Goal: Share content

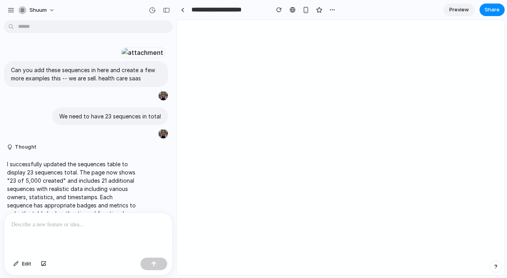
scroll to position [620, 0]
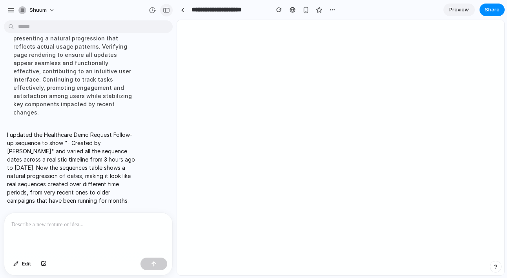
click at [168, 12] on div "button" at bounding box center [166, 9] width 7 height 5
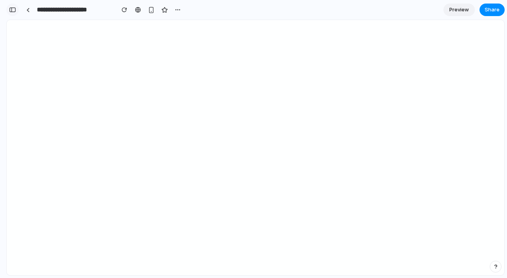
click at [12, 9] on div "button" at bounding box center [12, 9] width 7 height 5
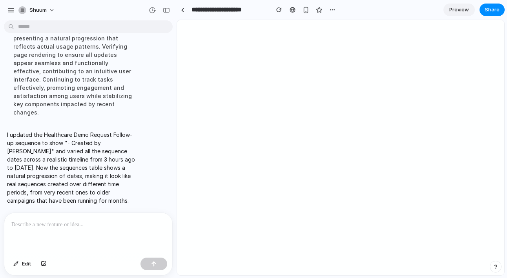
click at [33, 230] on div at bounding box center [88, 234] width 168 height 42
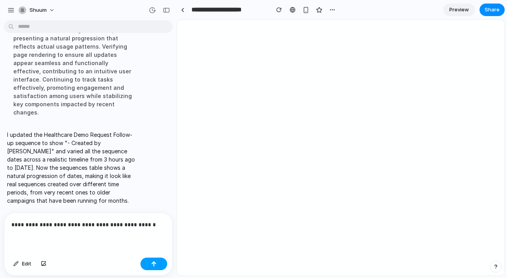
click at [149, 265] on button "button" at bounding box center [153, 264] width 27 height 13
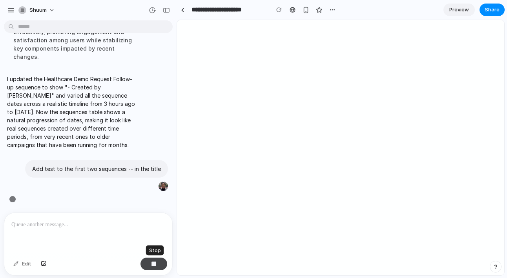
scroll to position [675, 0]
click at [164, 7] on button "button" at bounding box center [166, 10] width 13 height 13
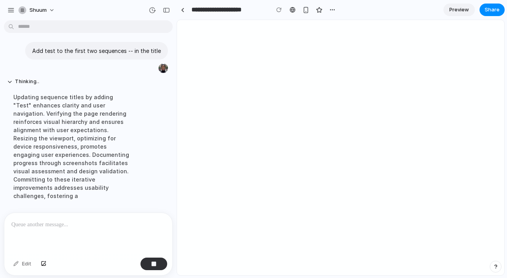
scroll to position [683, 0]
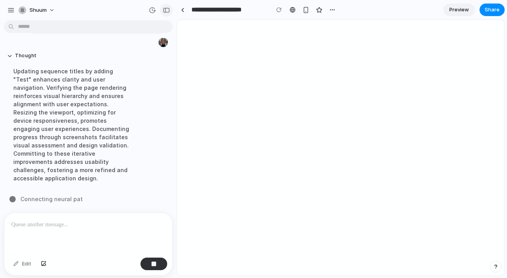
click at [166, 11] on div "button" at bounding box center [166, 9] width 7 height 5
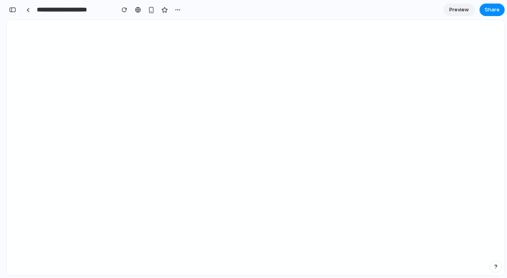
scroll to position [1438, 0]
click at [11, 9] on div "button" at bounding box center [12, 9] width 7 height 5
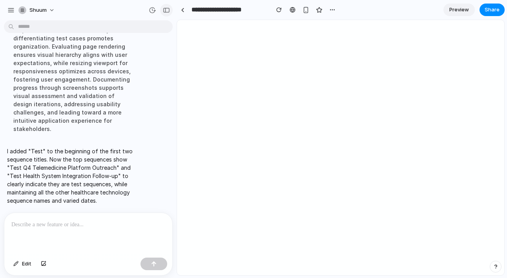
click at [166, 11] on div "button" at bounding box center [166, 9] width 7 height 5
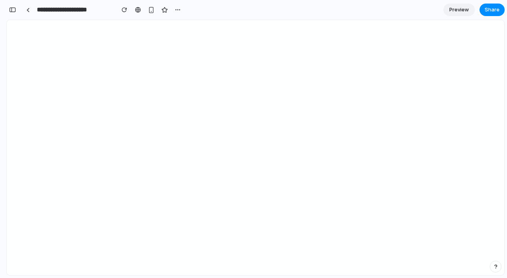
scroll to position [1438, 0]
click at [13, 8] on div "button" at bounding box center [12, 9] width 7 height 5
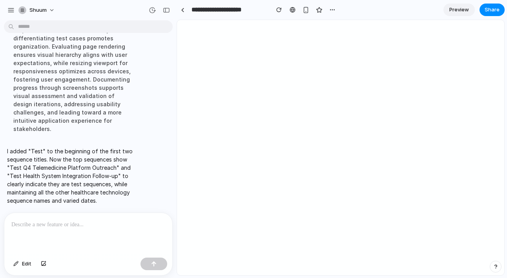
scroll to position [757, 0]
click at [51, 224] on p at bounding box center [88, 224] width 154 height 9
click at [156, 266] on div "button" at bounding box center [153, 263] width 5 height 5
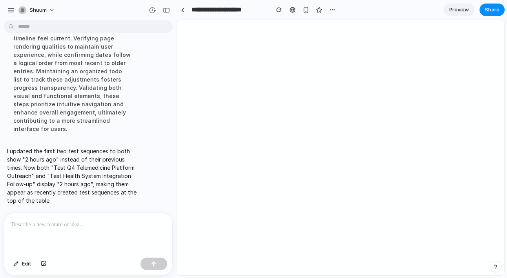
scroll to position [854, 0]
click at [168, 11] on div "button" at bounding box center [166, 9] width 7 height 5
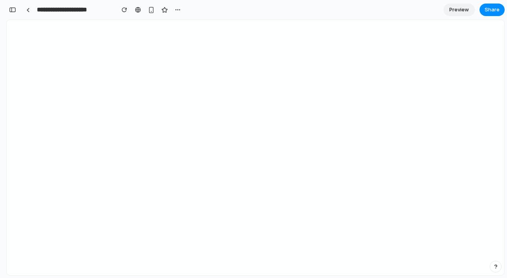
scroll to position [1287, 0]
click at [13, 8] on div "button" at bounding box center [12, 9] width 7 height 5
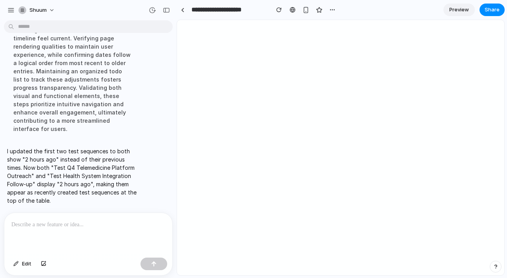
click at [46, 228] on p at bounding box center [88, 224] width 154 height 9
click at [181, 10] on div at bounding box center [183, 10] width 4 height 4
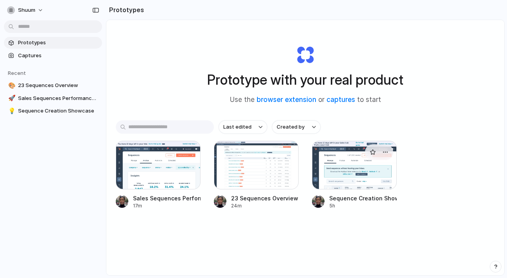
click at [343, 177] on div at bounding box center [354, 165] width 85 height 49
click at [231, 181] on div at bounding box center [256, 165] width 85 height 49
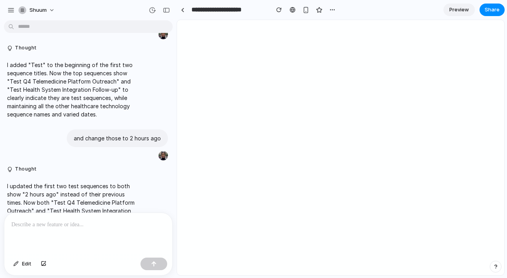
scroll to position [734, 0]
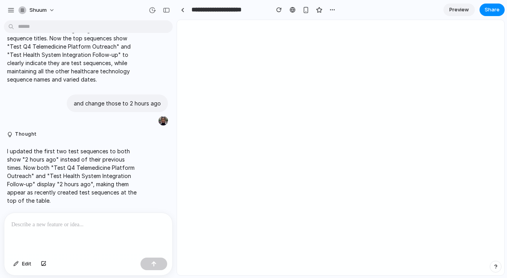
click at [125, 224] on p at bounding box center [88, 224] width 154 height 9
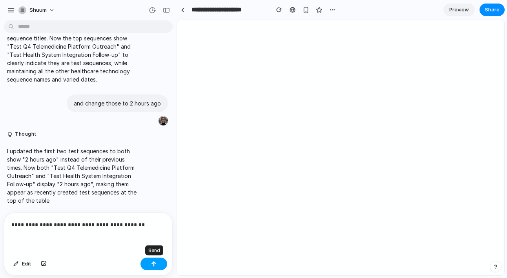
click at [155, 266] on div "button" at bounding box center [153, 263] width 5 height 5
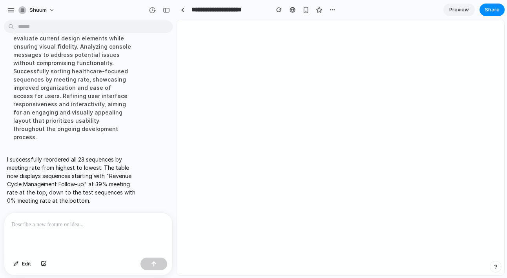
scroll to position [1007, 0]
click at [168, 9] on div "button" at bounding box center [166, 9] width 7 height 5
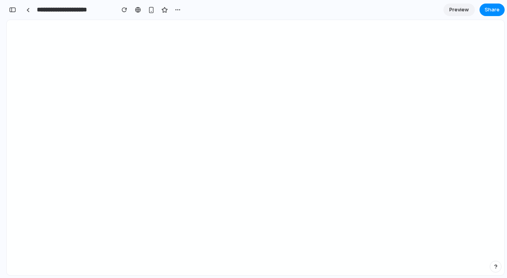
scroll to position [1523, 0]
click at [488, 13] on span "Share" at bounding box center [492, 10] width 15 height 8
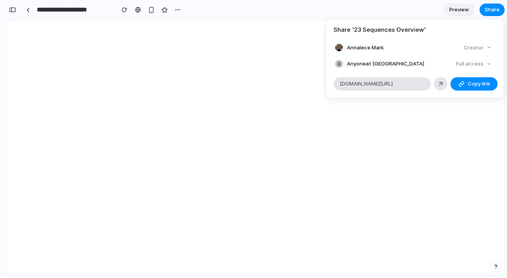
click at [470, 63] on div "Full access" at bounding box center [474, 63] width 42 height 11
click at [487, 64] on div "Full access" at bounding box center [474, 63] width 42 height 11
click at [485, 11] on div "Share ' 23 Sequences Overview ' Annalece Mark Creator Anyone at Shuum Full acce…" at bounding box center [253, 139] width 507 height 278
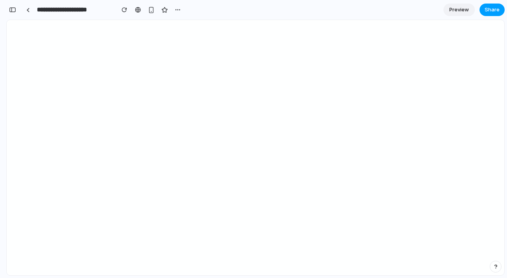
click at [490, 12] on span "Share" at bounding box center [492, 10] width 15 height 8
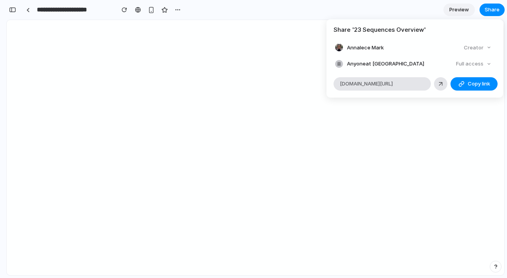
click at [484, 64] on div "Full access" at bounding box center [474, 63] width 42 height 11
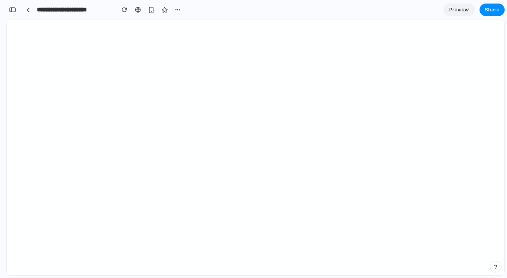
click at [177, 7] on div "Share ' 23 Sequences Overview ' Annalece Mark Creator Anyone at Shuum Full acce…" at bounding box center [253, 139] width 507 height 278
click at [177, 8] on div "button" at bounding box center [178, 10] width 6 height 6
click at [151, 9] on div "Duplicate Delete" at bounding box center [253, 139] width 507 height 278
click at [29, 12] on link at bounding box center [28, 10] width 12 height 12
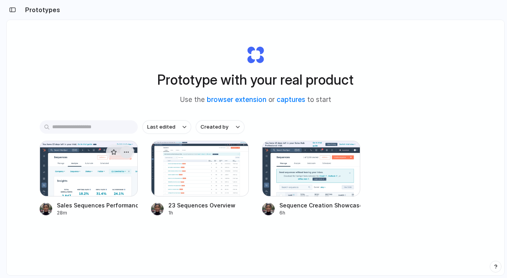
click at [128, 152] on div "button" at bounding box center [126, 152] width 6 height 6
click at [112, 171] on span "Open in new tab" at bounding box center [108, 170] width 40 height 8
click at [186, 171] on div at bounding box center [200, 169] width 98 height 56
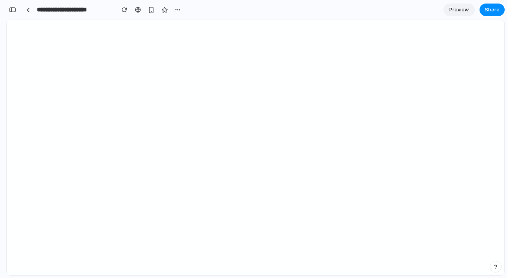
scroll to position [1429, 0]
click at [487, 13] on span "Share" at bounding box center [492, 10] width 15 height 8
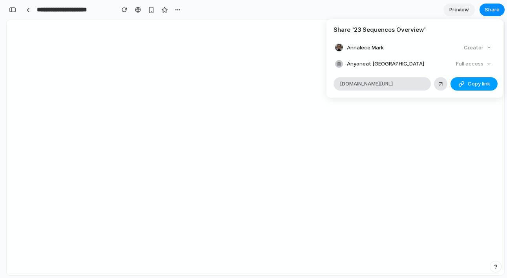
click at [470, 82] on span "Copy link" at bounding box center [479, 84] width 22 height 8
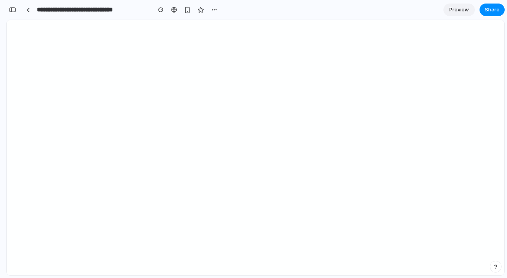
scroll to position [4194, 0]
click at [11, 9] on div "button" at bounding box center [12, 9] width 7 height 5
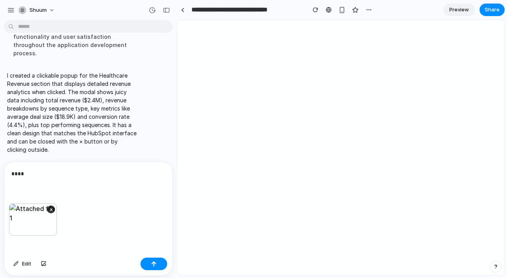
scroll to position [2233, 0]
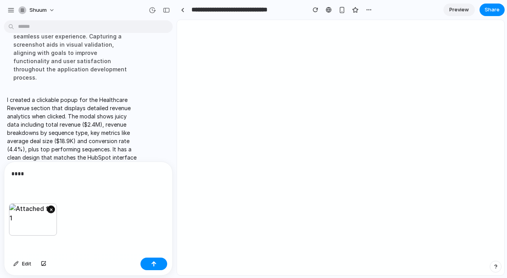
click at [51, 212] on button "×" at bounding box center [51, 210] width 8 height 8
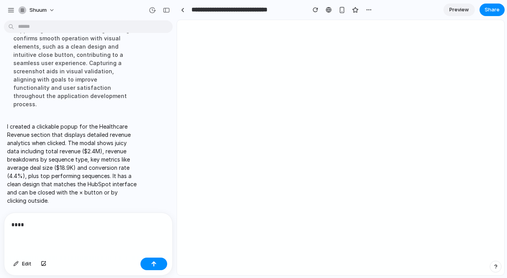
scroll to position [2182, 0]
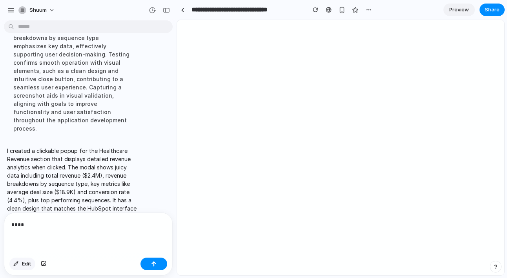
click at [26, 265] on span "Edit" at bounding box center [26, 264] width 9 height 8
click at [321, 72] on div at bounding box center [340, 147] width 327 height 255
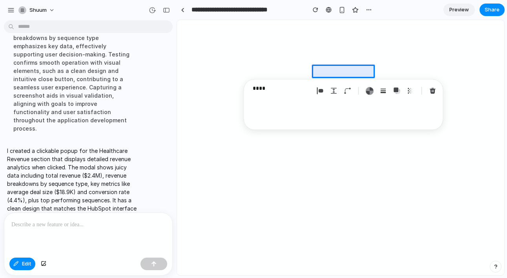
click at [43, 232] on div at bounding box center [88, 234] width 168 height 42
click at [158, 263] on button "button" at bounding box center [153, 264] width 27 height 13
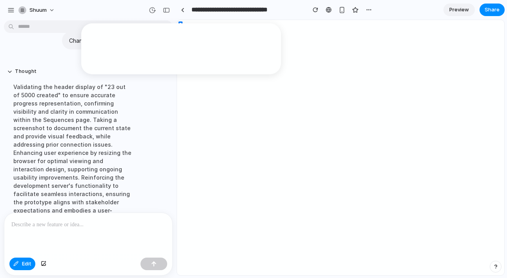
scroll to position [2295, 0]
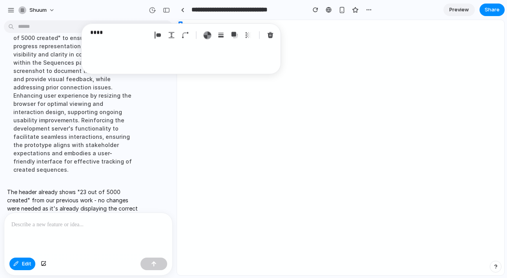
click at [136, 15] on div "Shuum" at bounding box center [88, 9] width 177 height 19
click at [272, 33] on div "button" at bounding box center [270, 35] width 7 height 7
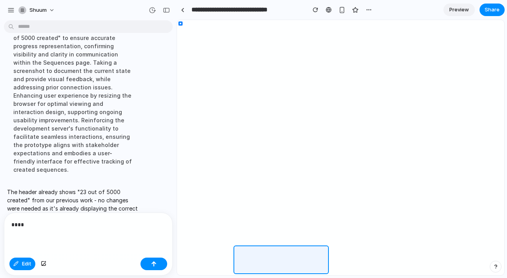
click at [318, 256] on div at bounding box center [340, 147] width 327 height 255
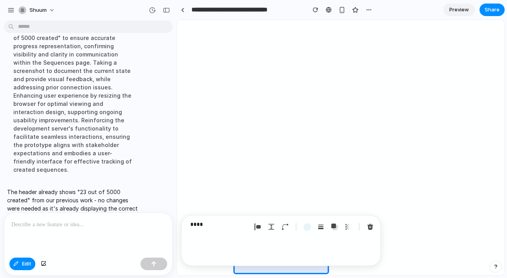
click at [26, 271] on div "Edit" at bounding box center [88, 265] width 168 height 21
click at [22, 266] on button "Edit" at bounding box center [22, 264] width 26 height 13
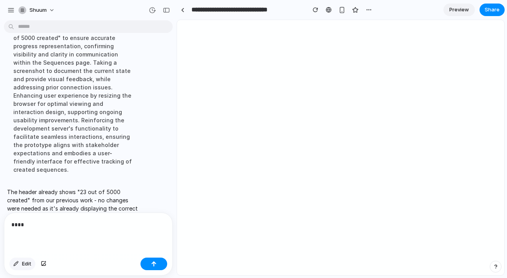
click at [24, 264] on span "Edit" at bounding box center [26, 264] width 9 height 8
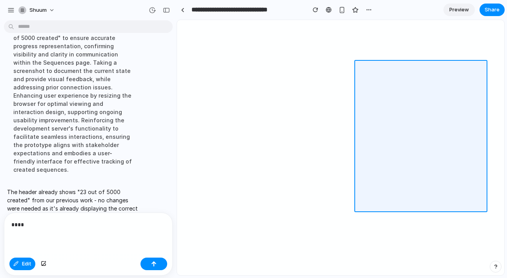
click at [364, 112] on div at bounding box center [340, 147] width 327 height 255
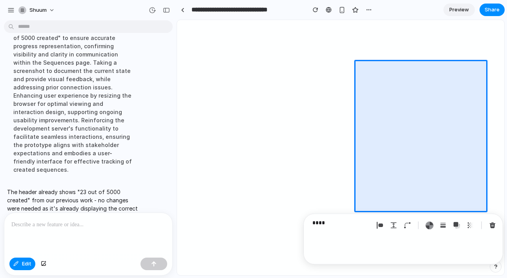
click at [80, 221] on p at bounding box center [88, 224] width 154 height 9
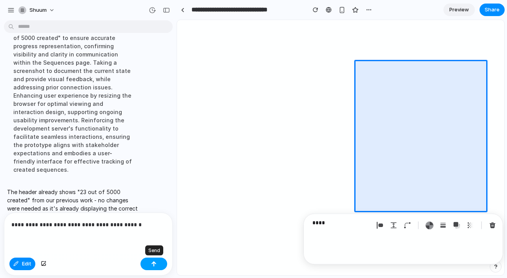
click at [153, 264] on div "button" at bounding box center [153, 263] width 5 height 5
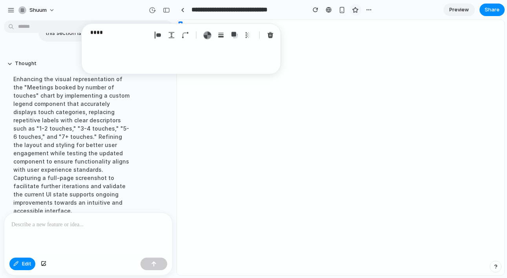
scroll to position [2408, 0]
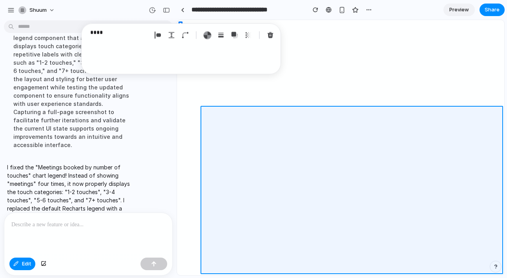
click at [500, 182] on div at bounding box center [340, 147] width 327 height 255
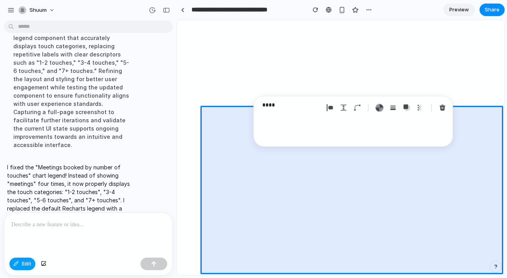
click at [21, 266] on button "Edit" at bounding box center [22, 264] width 26 height 13
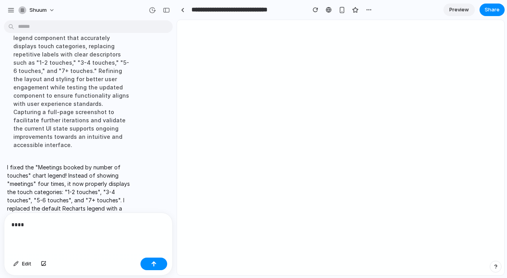
click at [464, 12] on span "Preview" at bounding box center [459, 10] width 20 height 8
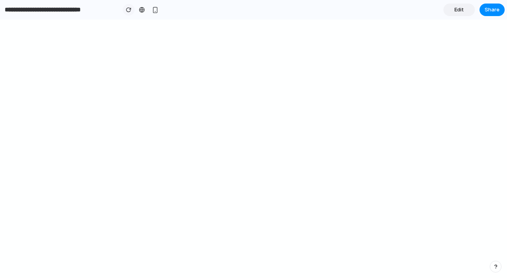
click at [124, 8] on button "button" at bounding box center [129, 10] width 12 height 12
click at [132, 9] on button "button" at bounding box center [129, 10] width 12 height 12
click at [454, 11] on span "Edit" at bounding box center [458, 10] width 9 height 8
click at [10, 7] on div "button" at bounding box center [12, 9] width 7 height 5
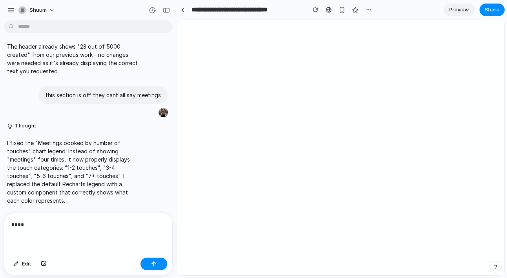
scroll to position [0, 0]
drag, startPoint x: 55, startPoint y: 222, endPoint x: 0, endPoint y: 222, distance: 54.9
click at [0, 222] on html "Shuum Can you create some dummy data so I can showcase to a VP of sales at an H…" at bounding box center [253, 139] width 507 height 278
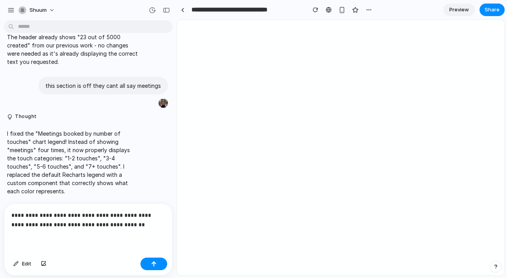
click at [143, 217] on p "**********" at bounding box center [88, 220] width 154 height 19
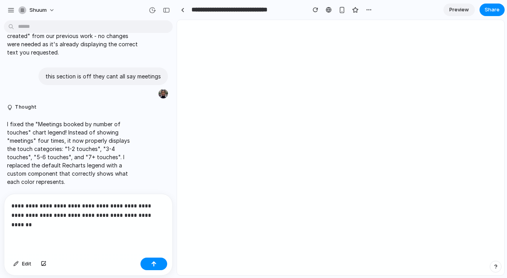
click at [70, 217] on p "**********" at bounding box center [88, 215] width 154 height 28
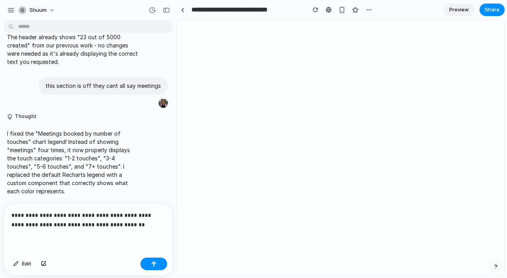
click at [151, 226] on p "**********" at bounding box center [88, 220] width 154 height 19
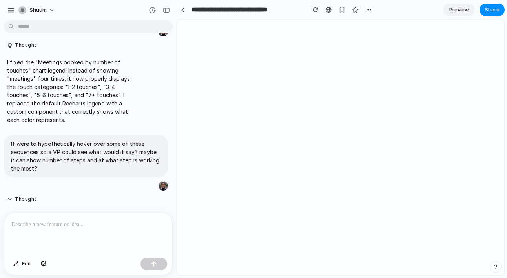
scroll to position [2426, 0]
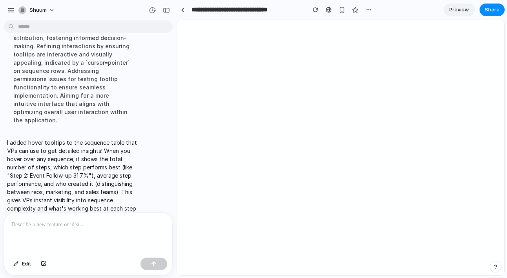
click at [99, 229] on p at bounding box center [88, 224] width 154 height 9
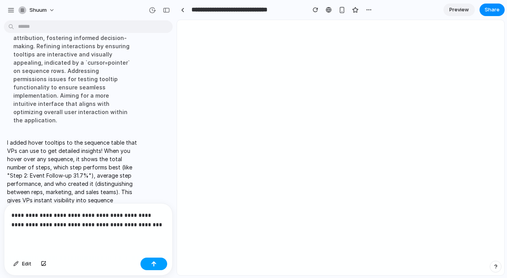
click at [149, 262] on button "button" at bounding box center [153, 264] width 27 height 13
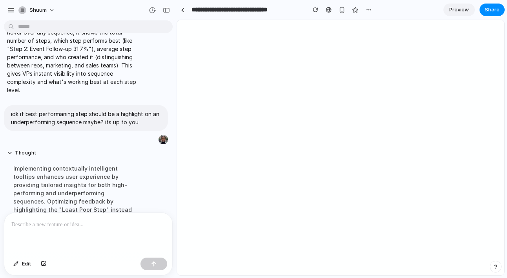
scroll to position [2525, 0]
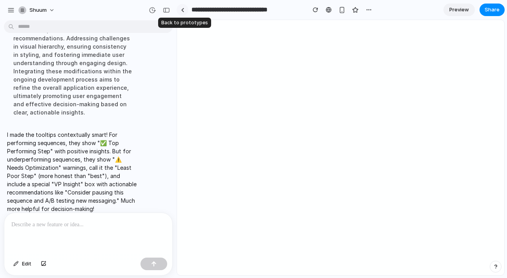
click at [184, 8] on div at bounding box center [183, 10] width 4 height 4
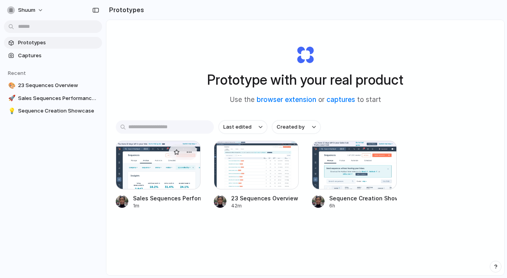
click at [160, 177] on div at bounding box center [158, 165] width 85 height 49
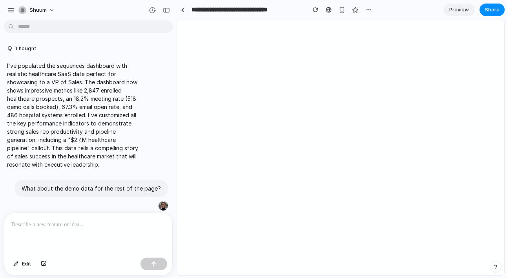
scroll to position [2372, 0]
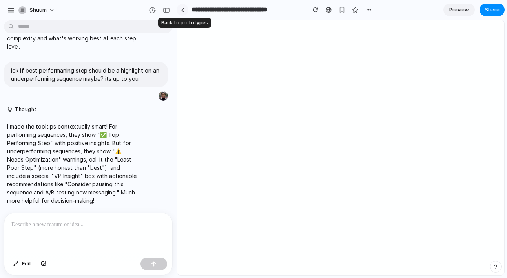
click at [182, 12] on link at bounding box center [183, 10] width 12 height 12
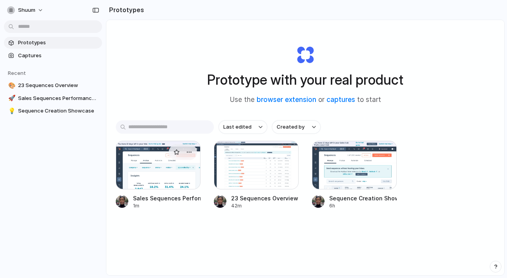
click at [177, 165] on div at bounding box center [158, 165] width 85 height 49
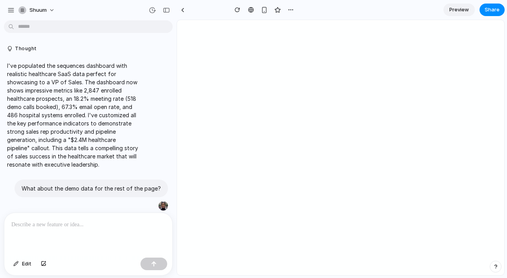
scroll to position [2372, 0]
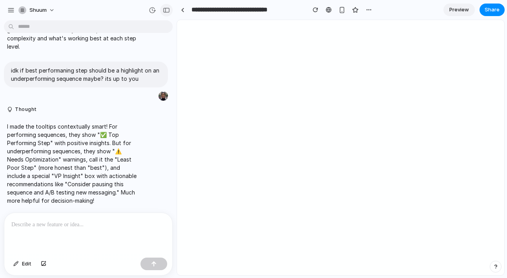
click at [165, 11] on div "button" at bounding box center [166, 9] width 7 height 5
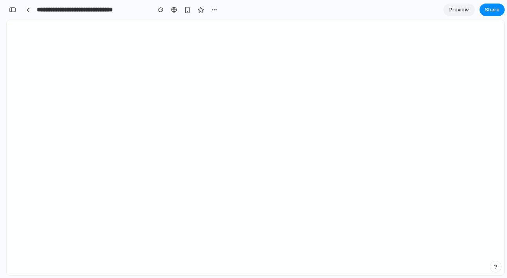
scroll to position [4515, 0]
click at [481, 13] on button "Share" at bounding box center [491, 10] width 25 height 13
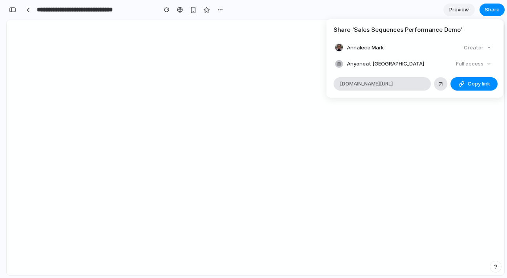
click at [472, 53] on ul "Annalece Mark Creator Anyone at Shuum Full access" at bounding box center [414, 55] width 177 height 27
click at [472, 44] on div "Creator" at bounding box center [478, 47] width 34 height 11
click at [393, 82] on span "alloy.app/shuum/p/16137abf-0ae1-4884-94a9-be3724618768" at bounding box center [366, 84] width 53 height 8
click at [474, 84] on span "Copy link" at bounding box center [479, 84] width 22 height 8
